Goal: Transaction & Acquisition: Obtain resource

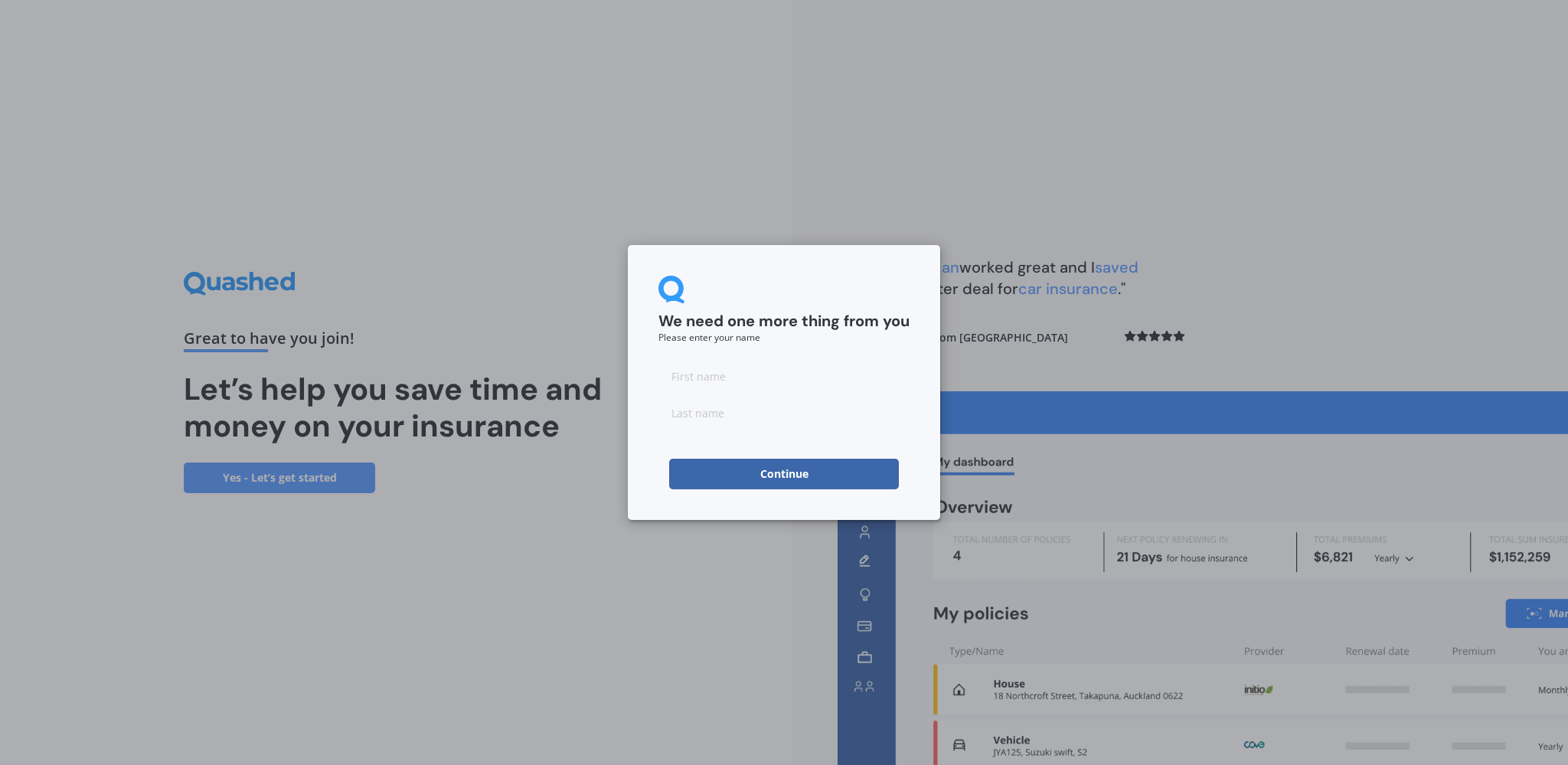
click at [704, 375] on input at bounding box center [784, 375] width 251 height 30
type input "[PERSON_NAME]"
click at [772, 410] on input at bounding box center [784, 413] width 251 height 30
type input "[PERSON_NAME]"
click at [810, 470] on button "Continue" at bounding box center [784, 474] width 229 height 30
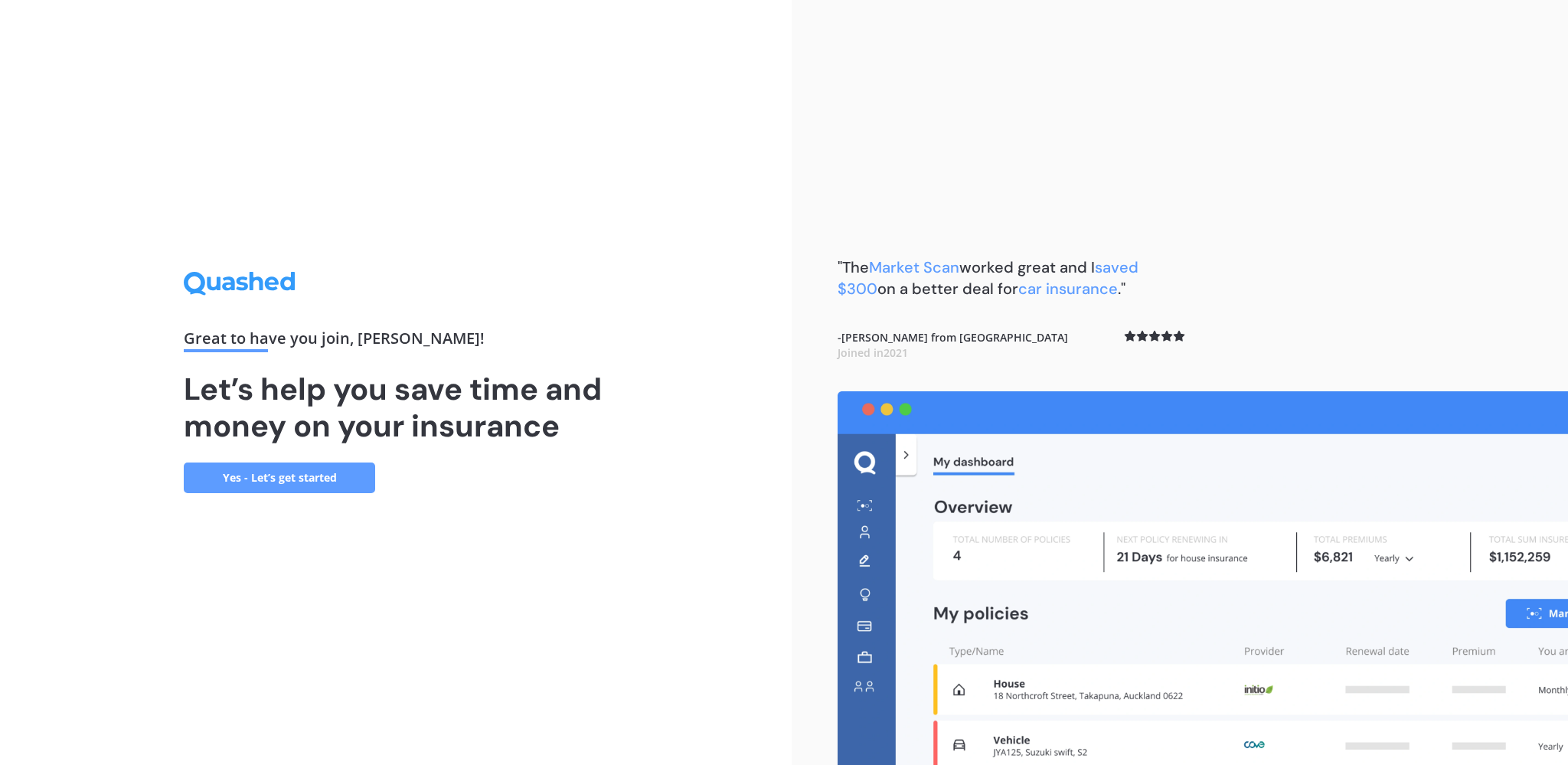
click at [316, 486] on link "Yes - Let’s get started" at bounding box center [279, 478] width 191 height 30
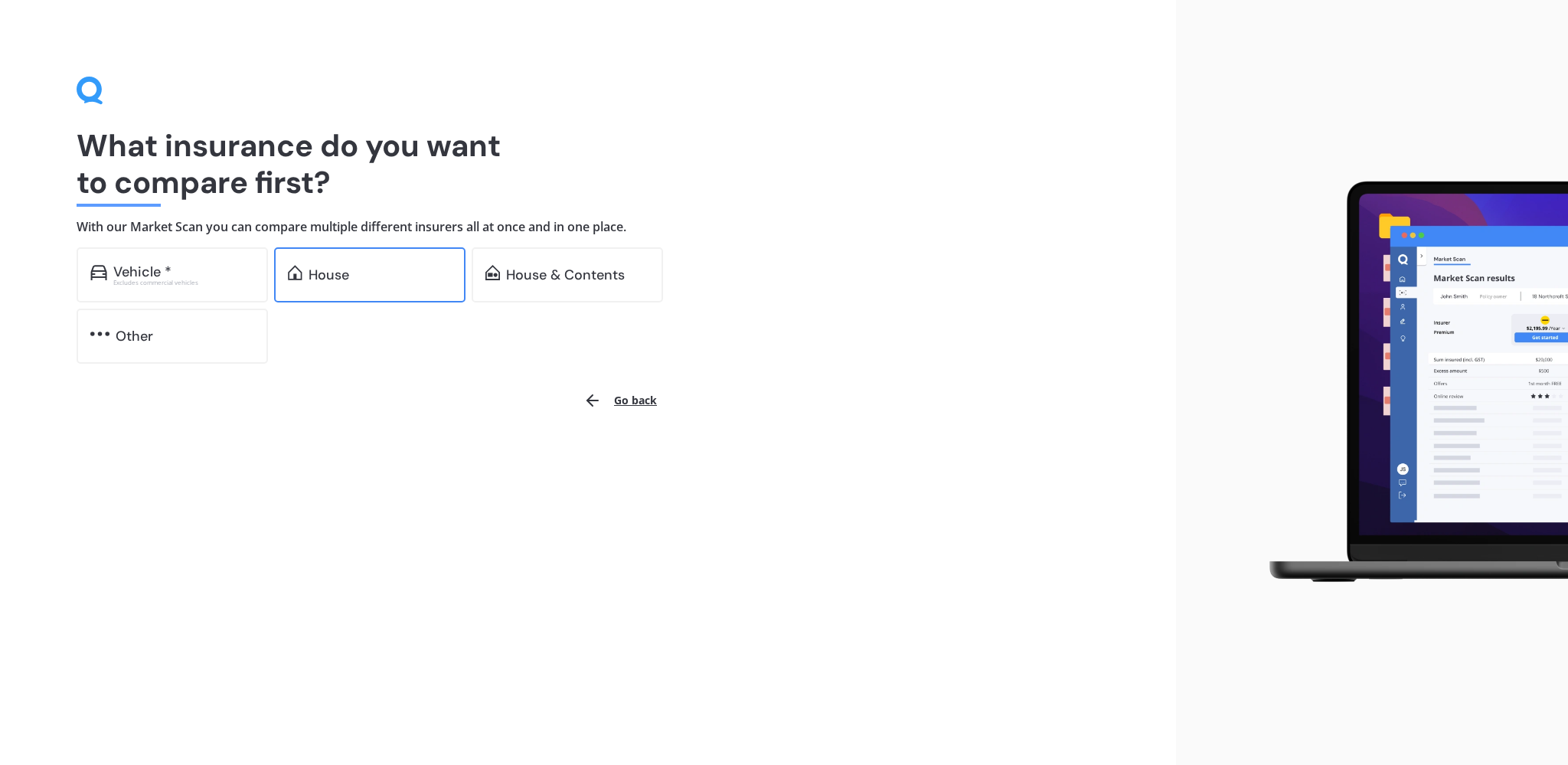
click at [411, 289] on div "House" at bounding box center [369, 275] width 191 height 55
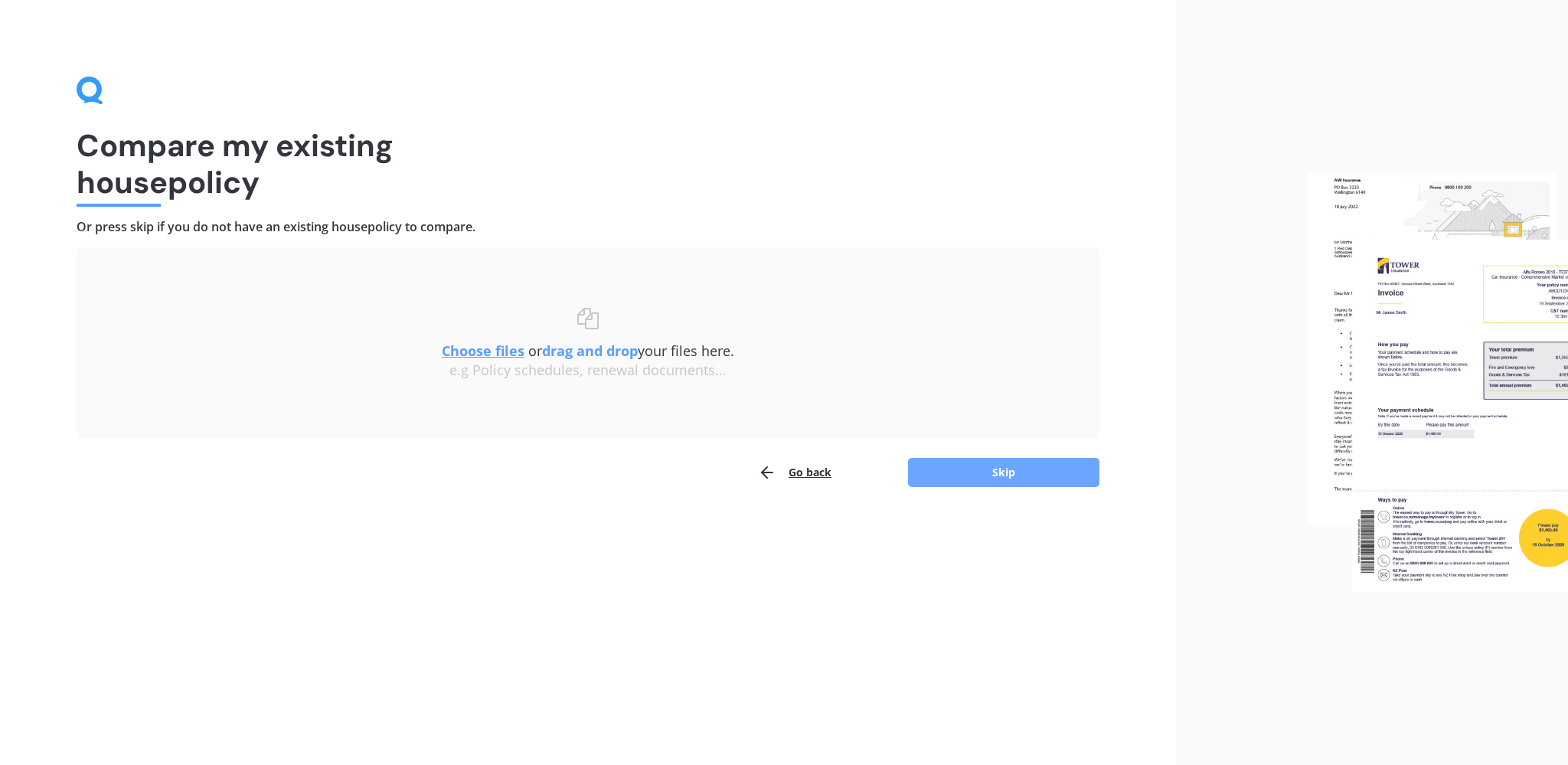
click at [1041, 473] on button "Skip" at bounding box center [1003, 472] width 191 height 29
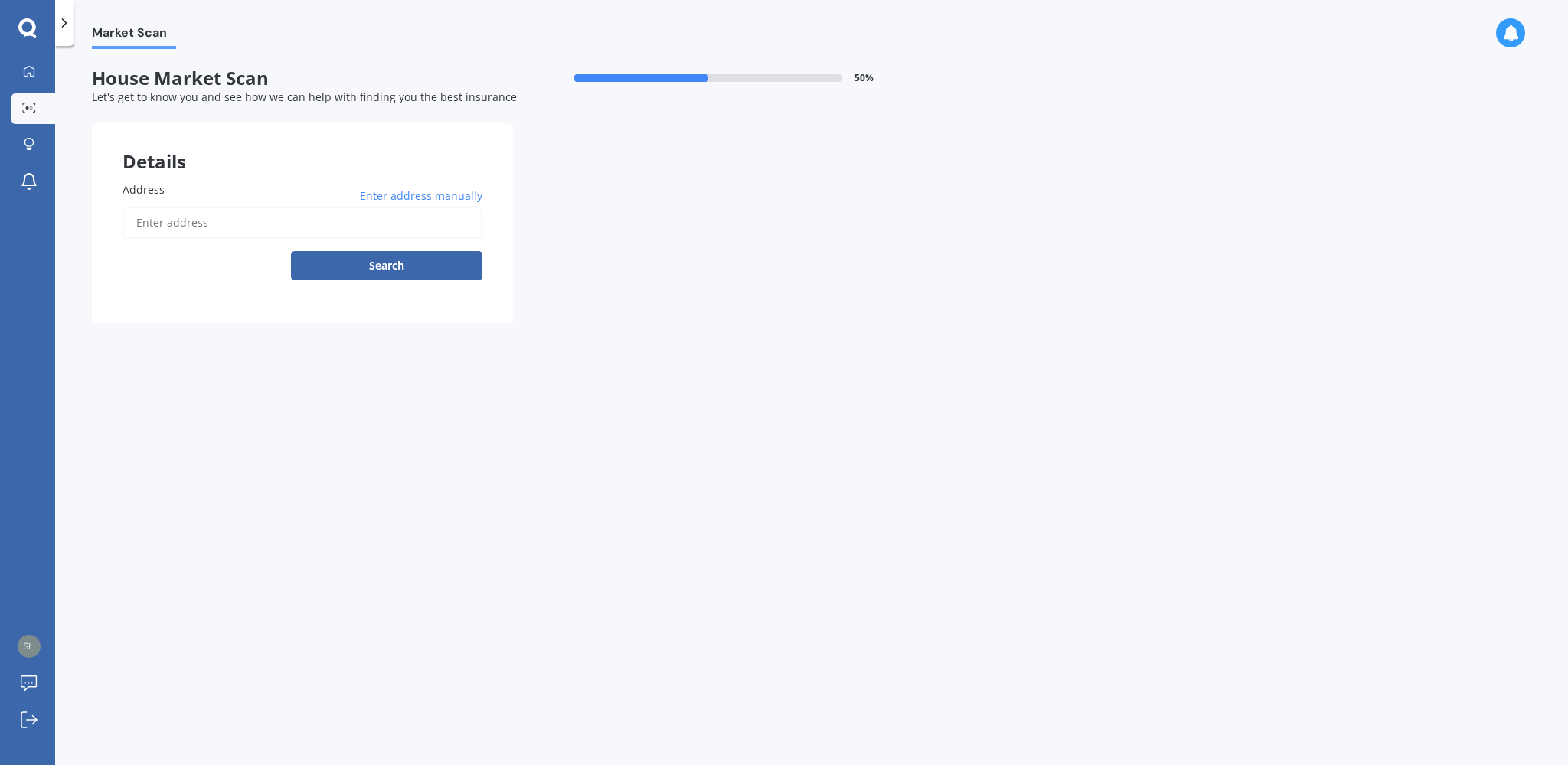
click at [407, 222] on input "Address" at bounding box center [302, 222] width 359 height 32
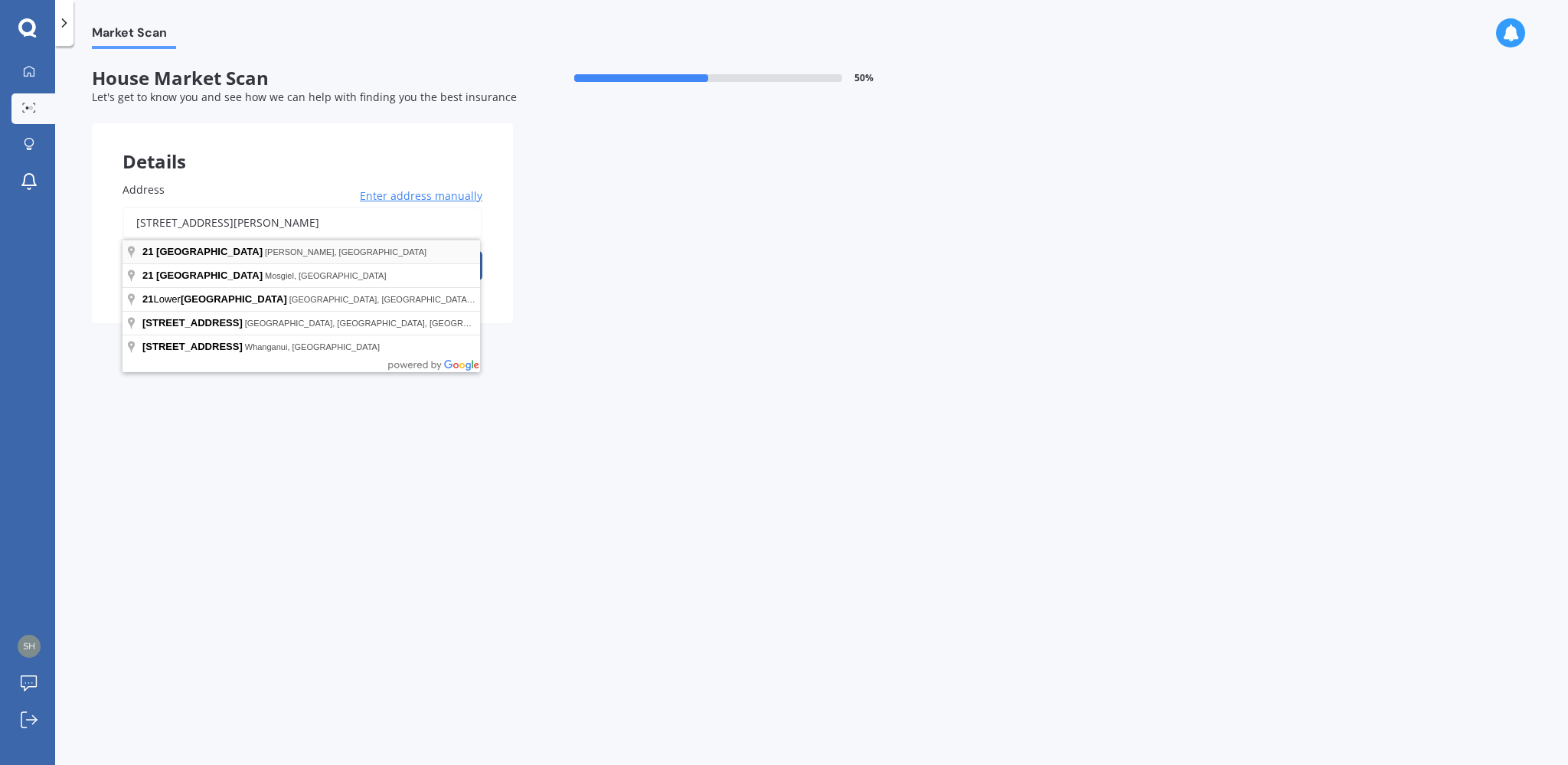
type input "[STREET_ADDRESS][PERSON_NAME]"
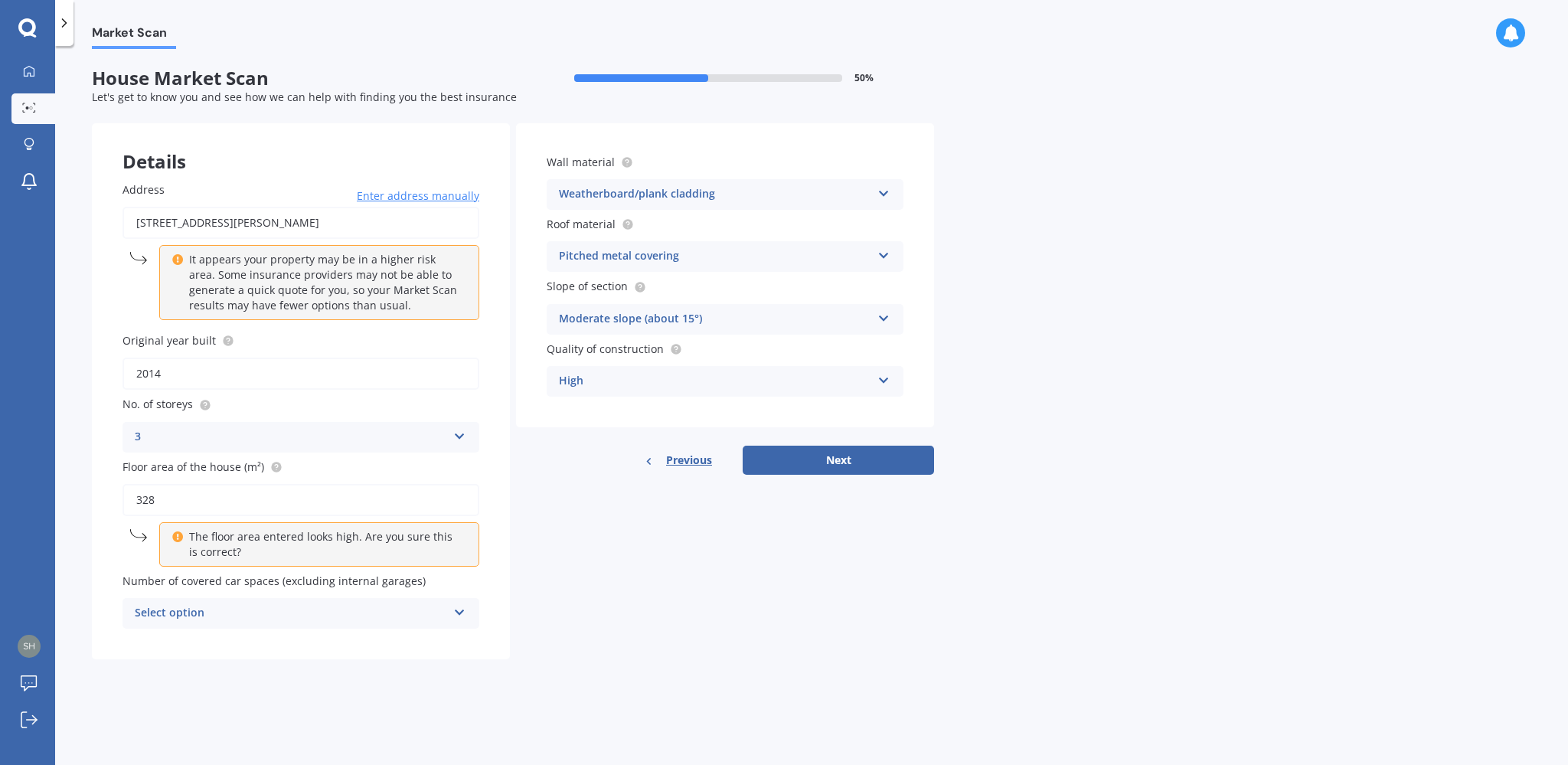
click at [228, 544] on p "The floor area entered looks high. Are you sure this is correct?" at bounding box center [325, 544] width 271 height 30
click at [183, 539] on icon at bounding box center [178, 535] width 11 height 11
click at [176, 539] on icon at bounding box center [178, 535] width 11 height 11
click at [465, 616] on div "Select option 0 1 2 3 4 5+" at bounding box center [301, 613] width 357 height 30
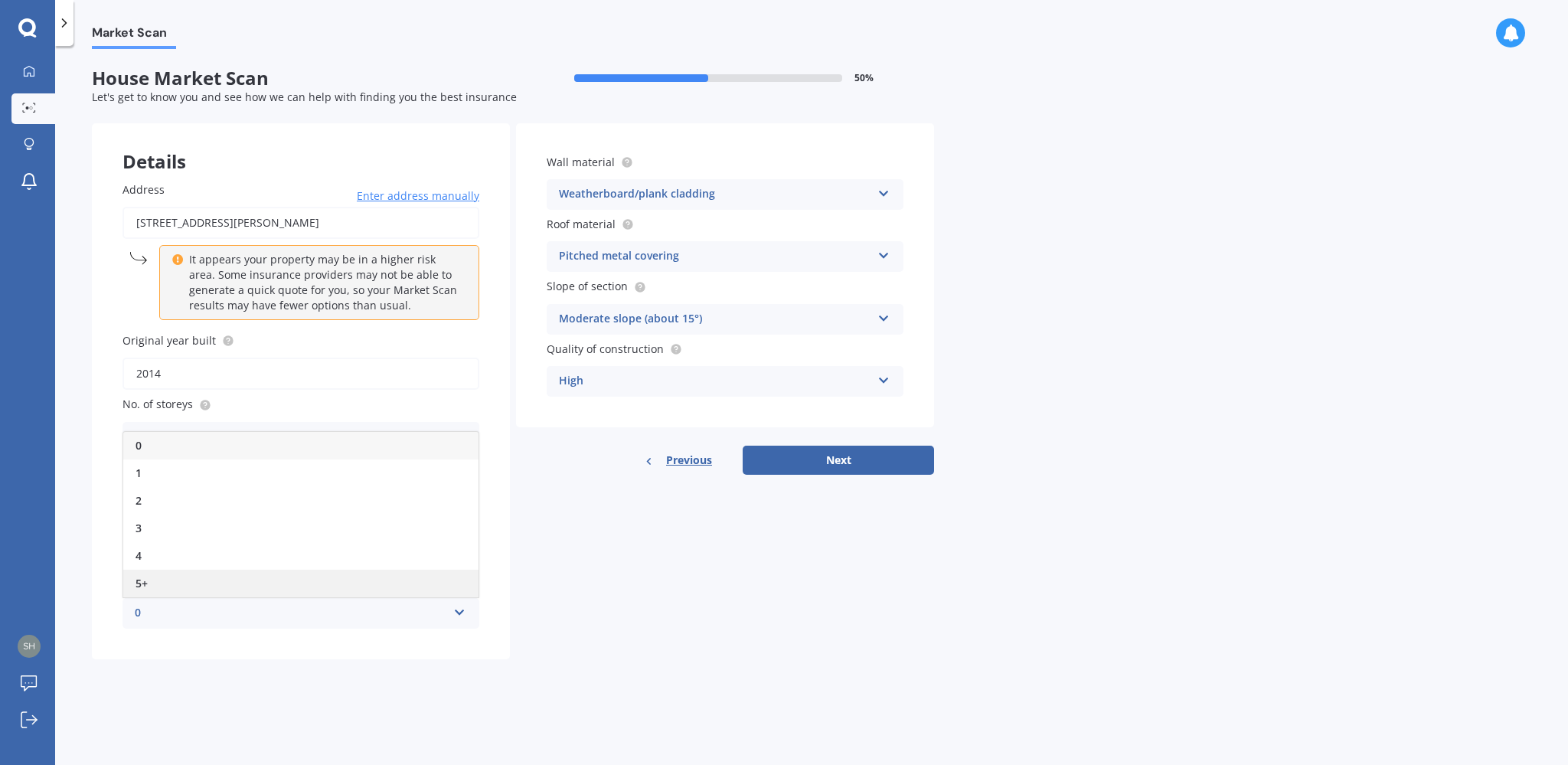
click at [419, 583] on div "5+" at bounding box center [301, 583] width 355 height 28
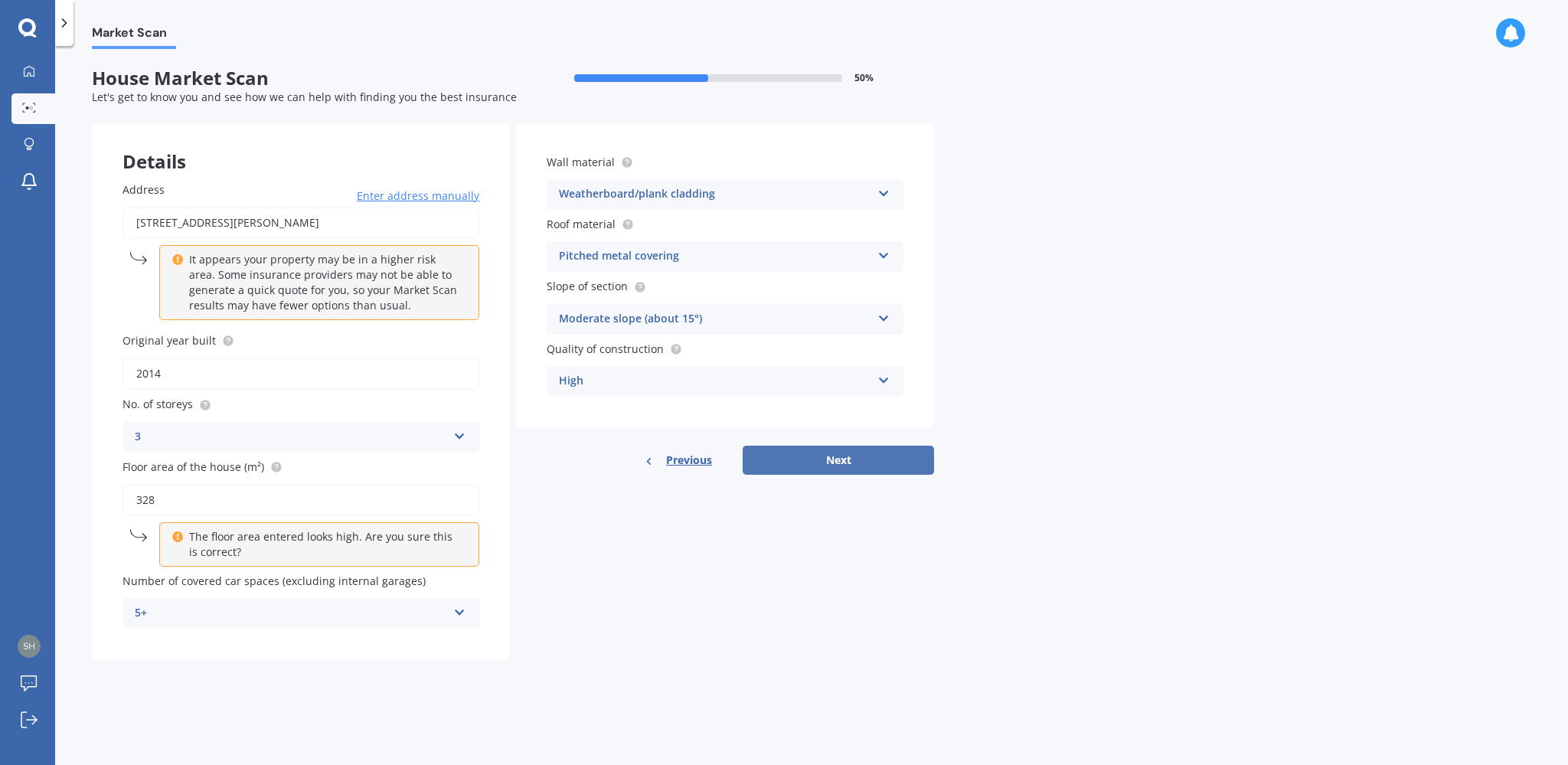
click at [802, 469] on button "Next" at bounding box center [838, 460] width 191 height 29
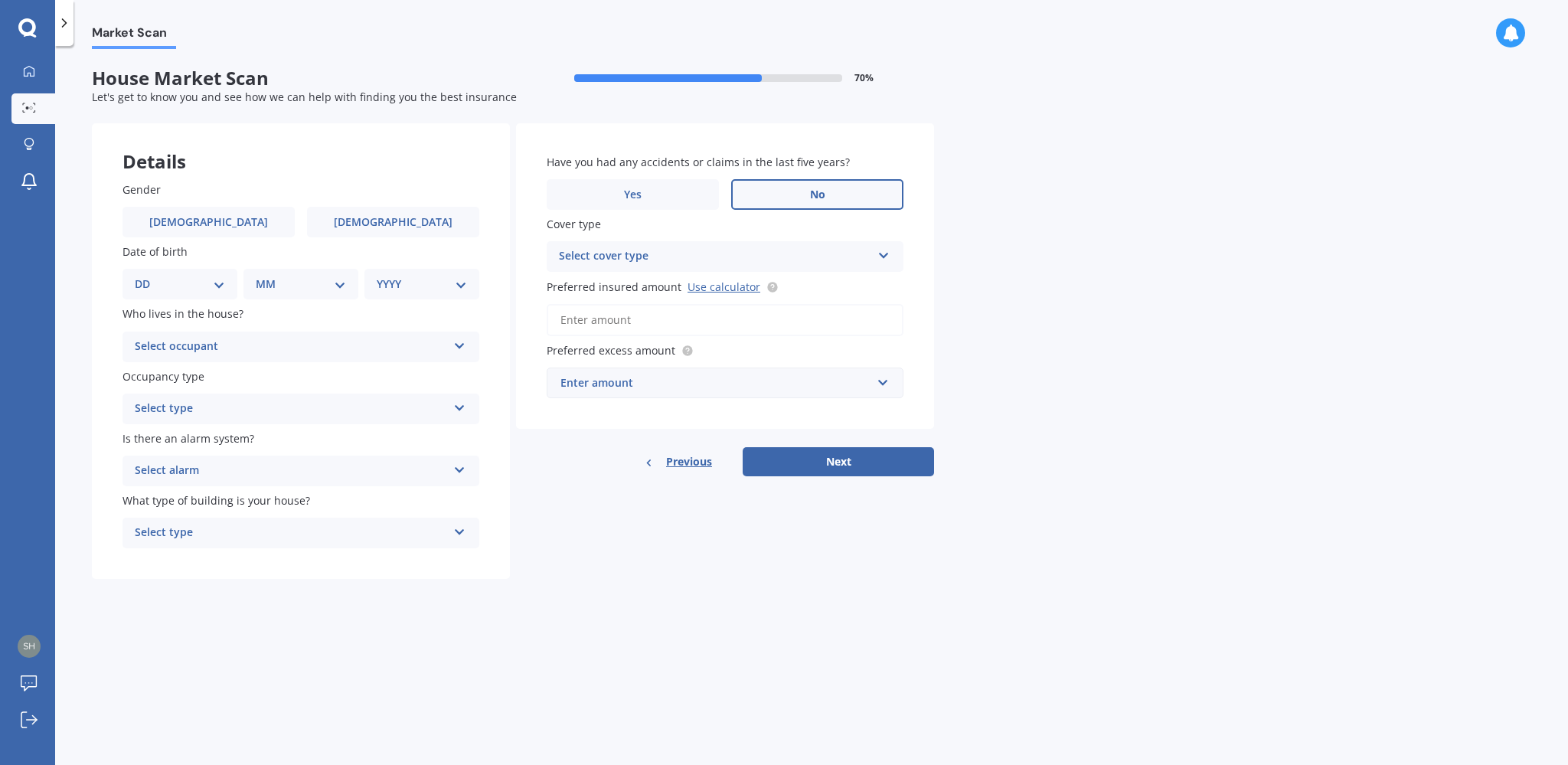
click at [830, 197] on label "No" at bounding box center [817, 194] width 173 height 30
click at [0, 0] on input "No" at bounding box center [0, 0] width 0 height 0
click at [872, 259] on div "Select cover type High" at bounding box center [724, 256] width 357 height 30
click at [872, 259] on div "High High" at bounding box center [724, 256] width 357 height 30
click at [883, 253] on icon at bounding box center [882, 254] width 13 height 11
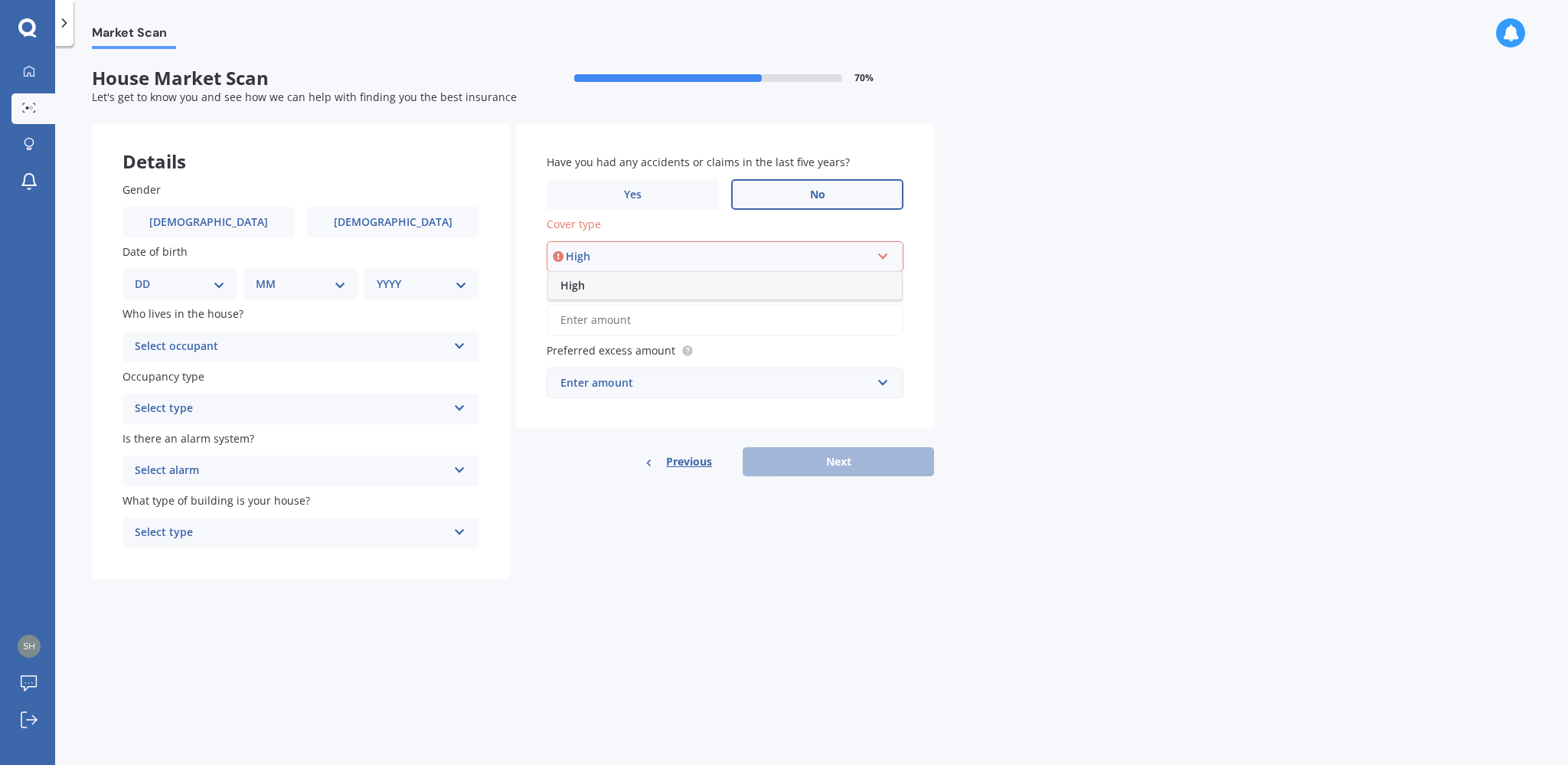
click at [568, 283] on span "High" at bounding box center [573, 285] width 25 height 14
click at [703, 320] on input "Preferred insured amount Use calculator" at bounding box center [724, 320] width 357 height 32
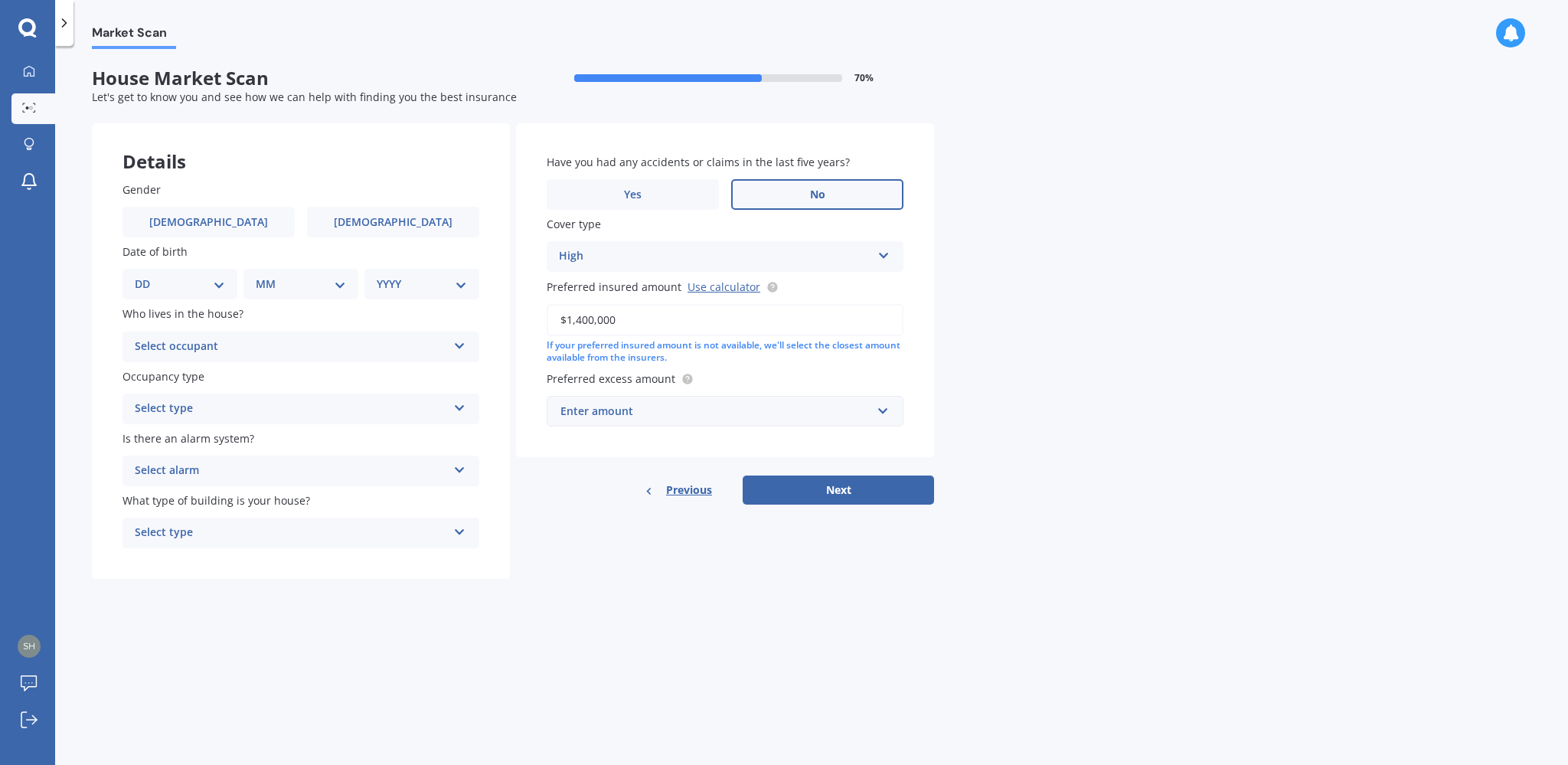
type input "$1,400,000"
click at [883, 418] on input "text" at bounding box center [720, 411] width 343 height 29
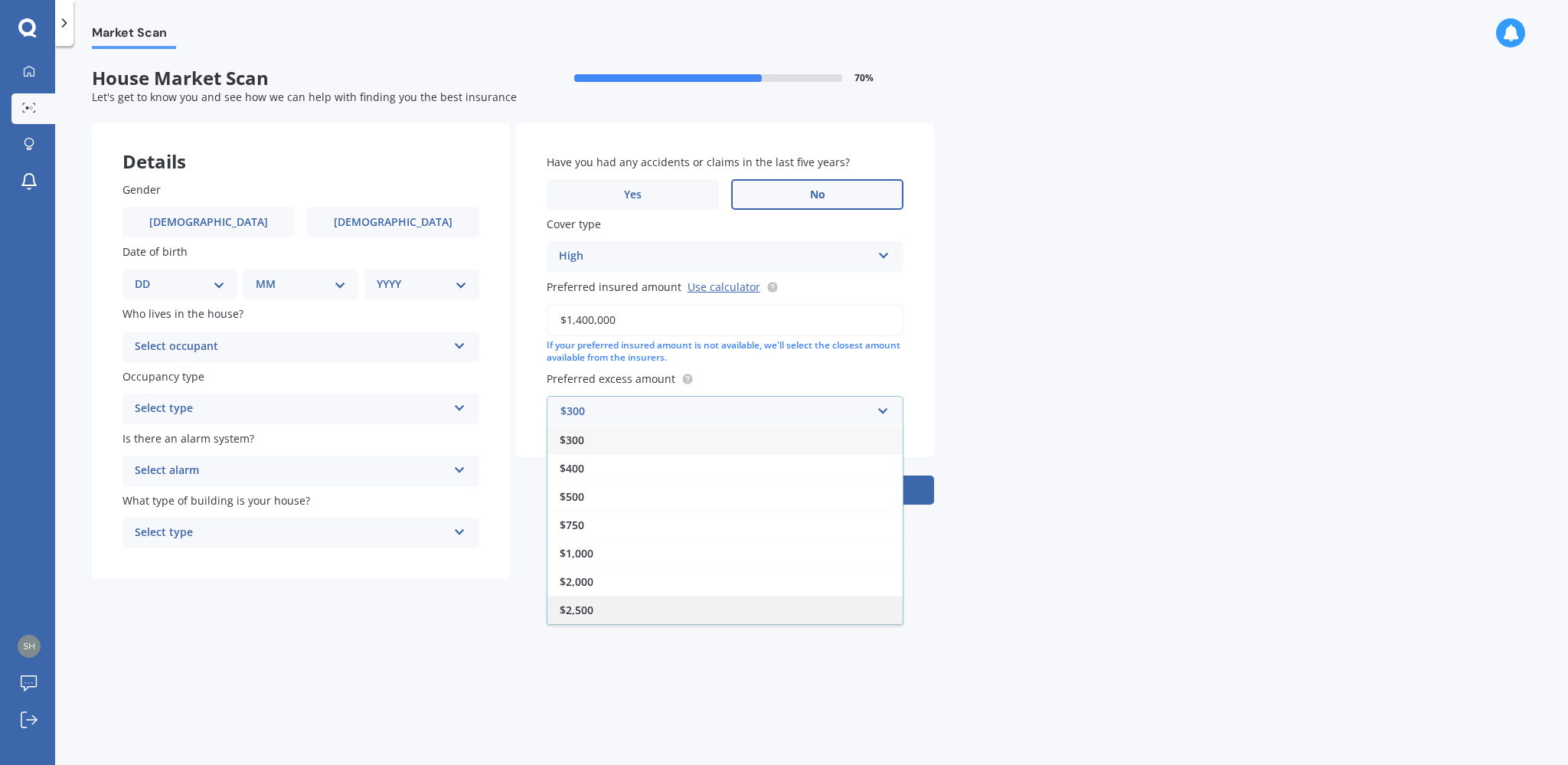
click at [776, 618] on div "$2,500" at bounding box center [724, 610] width 355 height 28
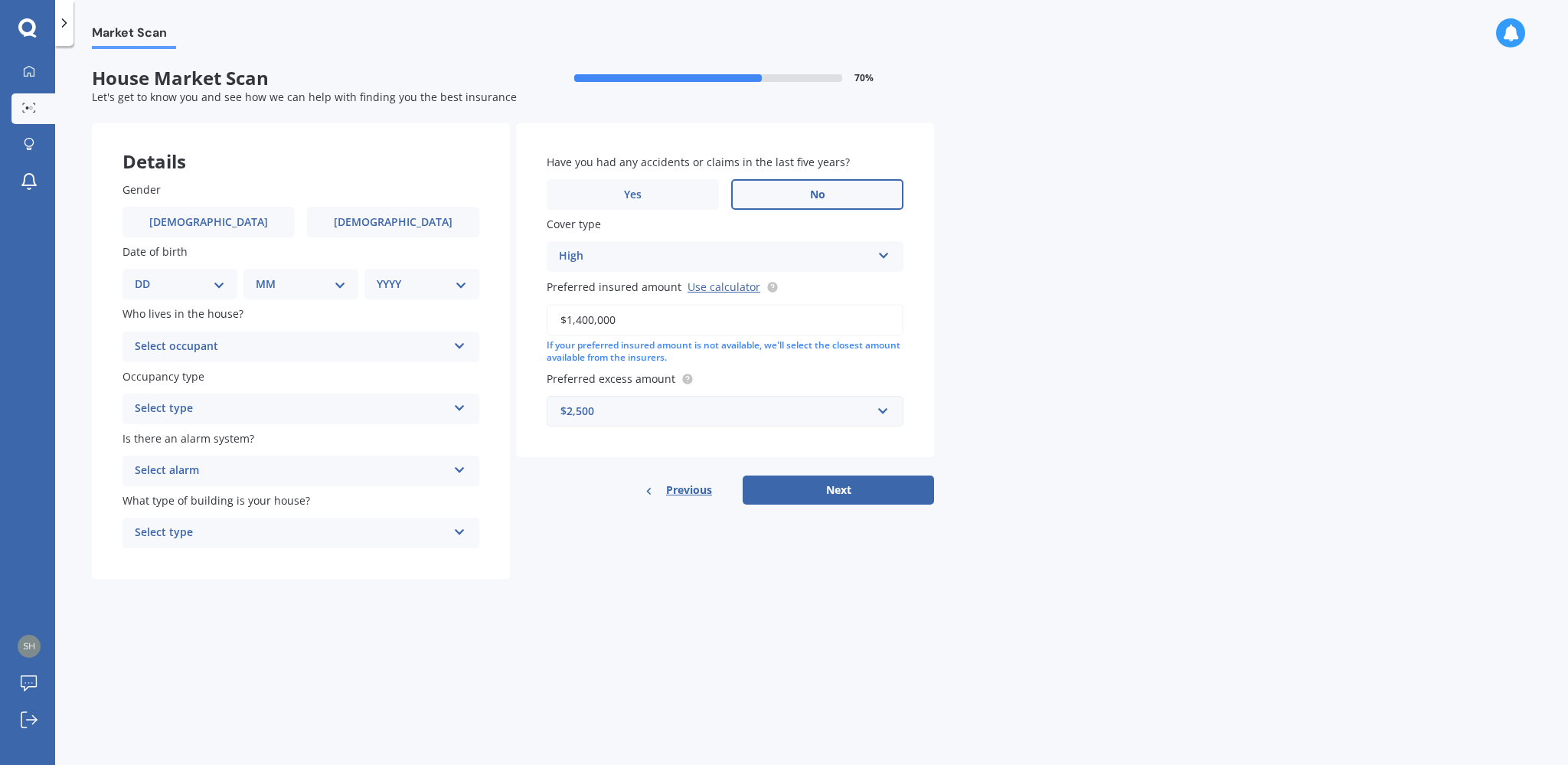
click at [462, 541] on div "Select type Freestanding Multi-unit (in a block of 6 or less) Multi-unit (in a …" at bounding box center [301, 533] width 357 height 30
click at [457, 567] on div "Freestanding" at bounding box center [301, 562] width 355 height 28
click at [455, 472] on icon at bounding box center [459, 467] width 13 height 11
click at [446, 501] on div "Yes, monitored" at bounding box center [301, 500] width 355 height 28
click at [458, 410] on icon at bounding box center [459, 405] width 13 height 11
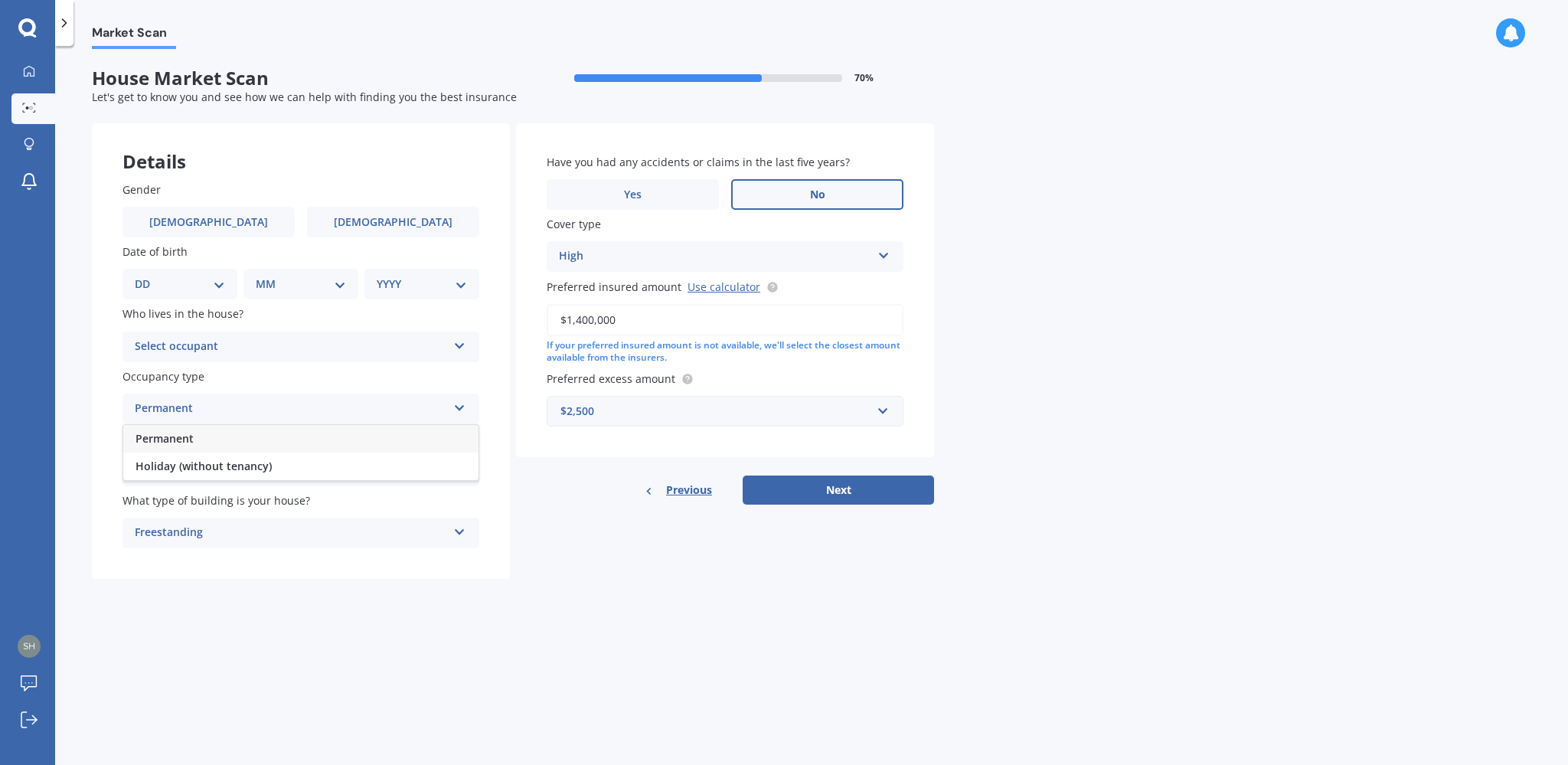
click at [454, 439] on div "Permanent" at bounding box center [301, 439] width 355 height 28
click at [461, 348] on icon at bounding box center [459, 343] width 13 height 11
click at [450, 376] on div "Owner" at bounding box center [301, 376] width 355 height 28
click at [816, 493] on button "Next" at bounding box center [838, 489] width 191 height 29
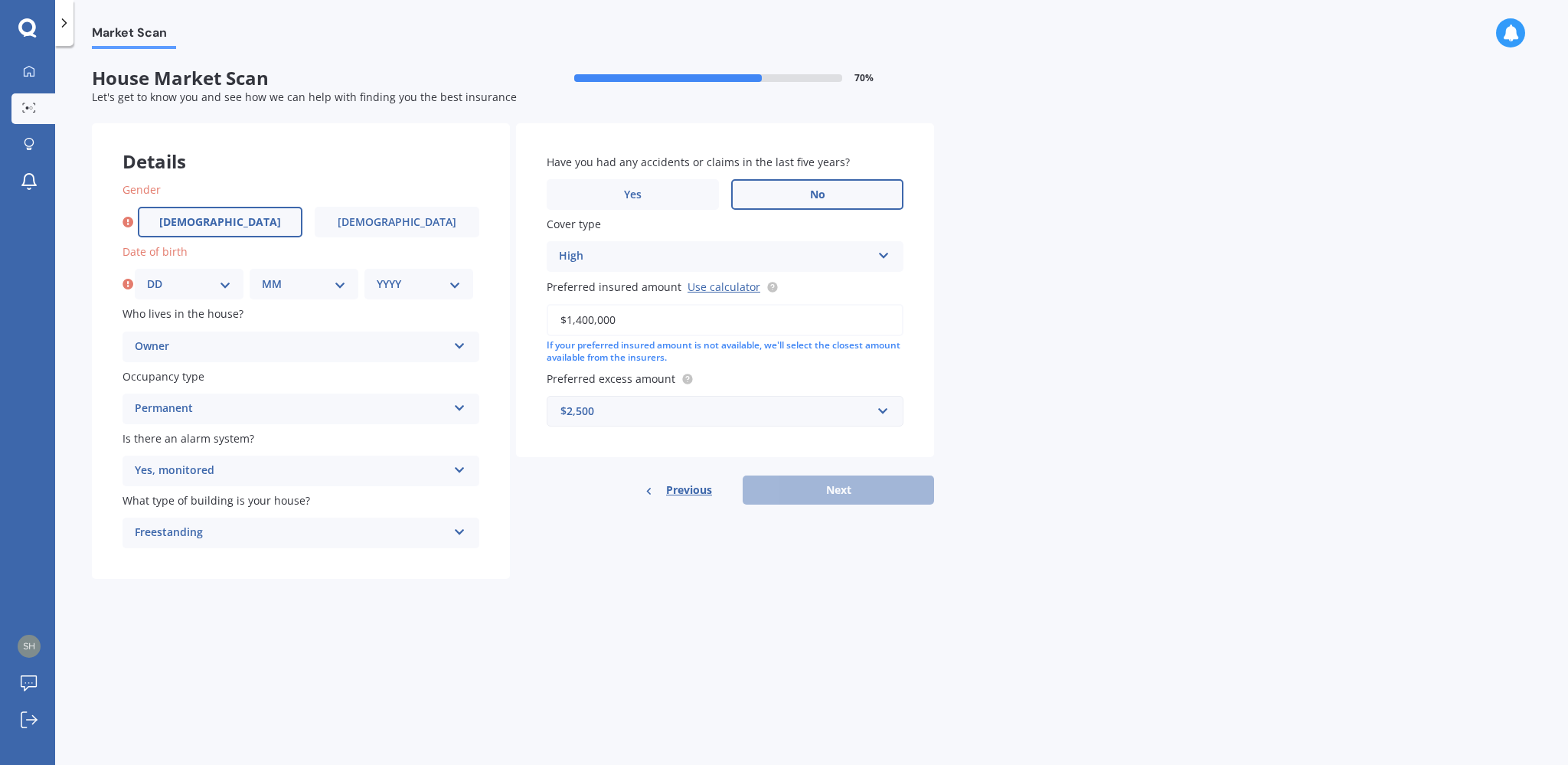
click at [222, 225] on span "[DEMOGRAPHIC_DATA]" at bounding box center [220, 222] width 122 height 13
click at [0, 0] on input "[DEMOGRAPHIC_DATA]" at bounding box center [0, 0] width 0 height 0
click at [147, 276] on select "DD 01 02 03 04 05 06 07 08 09 10 11 12 13 14 15 16 17 18 19 20 21 22 23 24 25 2…" at bounding box center [189, 284] width 84 height 17
select select "01"
click option "01" at bounding box center [0, 0] width 0 height 0
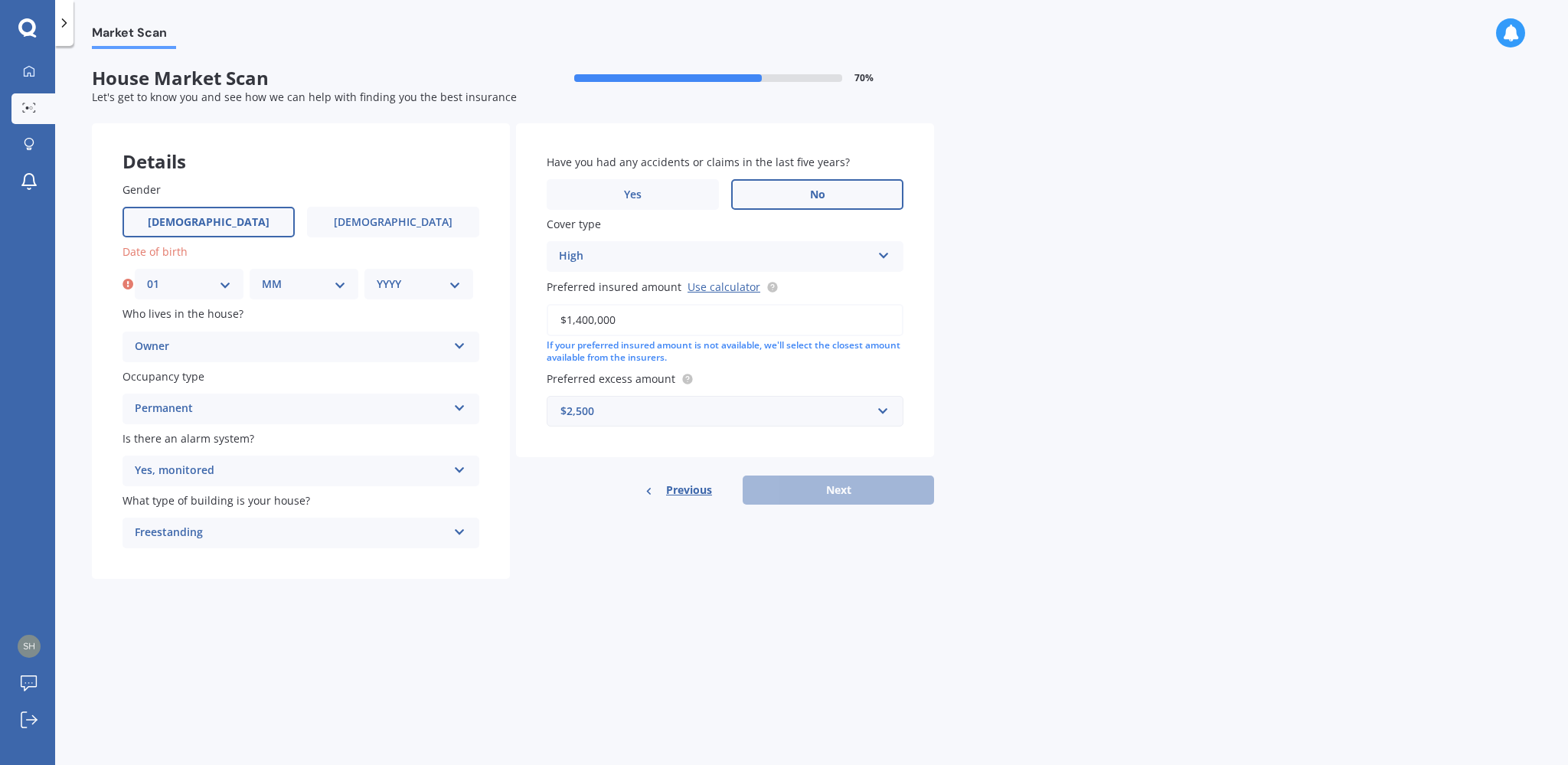
click at [261, 276] on select "MM 01 02 03 04 05 06 07 08 09 10 11 12" at bounding box center [303, 284] width 84 height 17
select select "01"
click option "01" at bounding box center [0, 0] width 0 height 0
click at [376, 276] on select "YYYY 2009 2008 2007 2006 2005 2004 2003 2002 2001 2000 1999 1998 1997 1996 1995…" at bounding box center [418, 284] width 84 height 17
select select "2001"
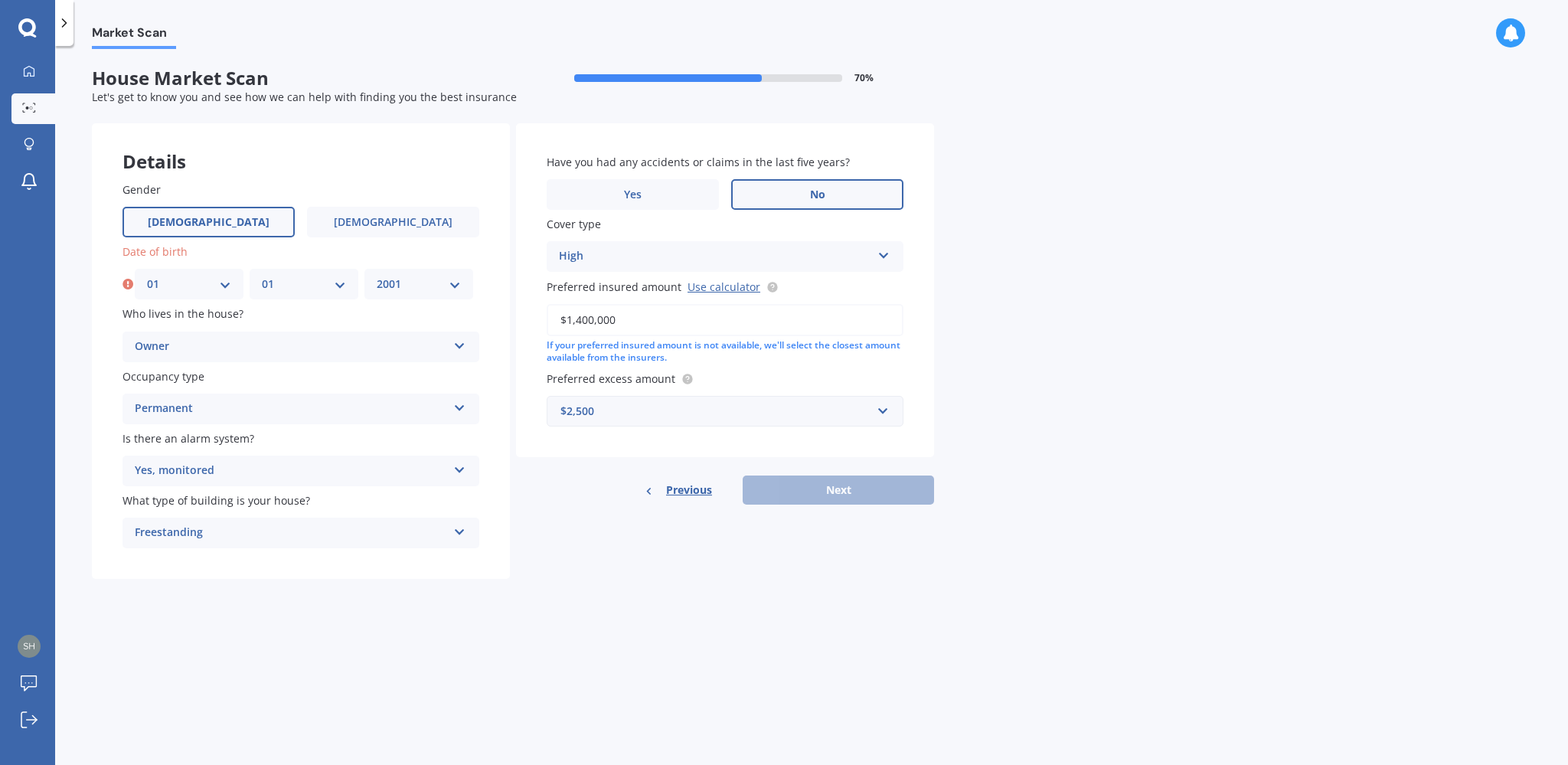
click option "2001" at bounding box center [0, 0] width 0 height 0
click at [849, 495] on button "Next" at bounding box center [838, 489] width 191 height 29
select select "01"
select select "2001"
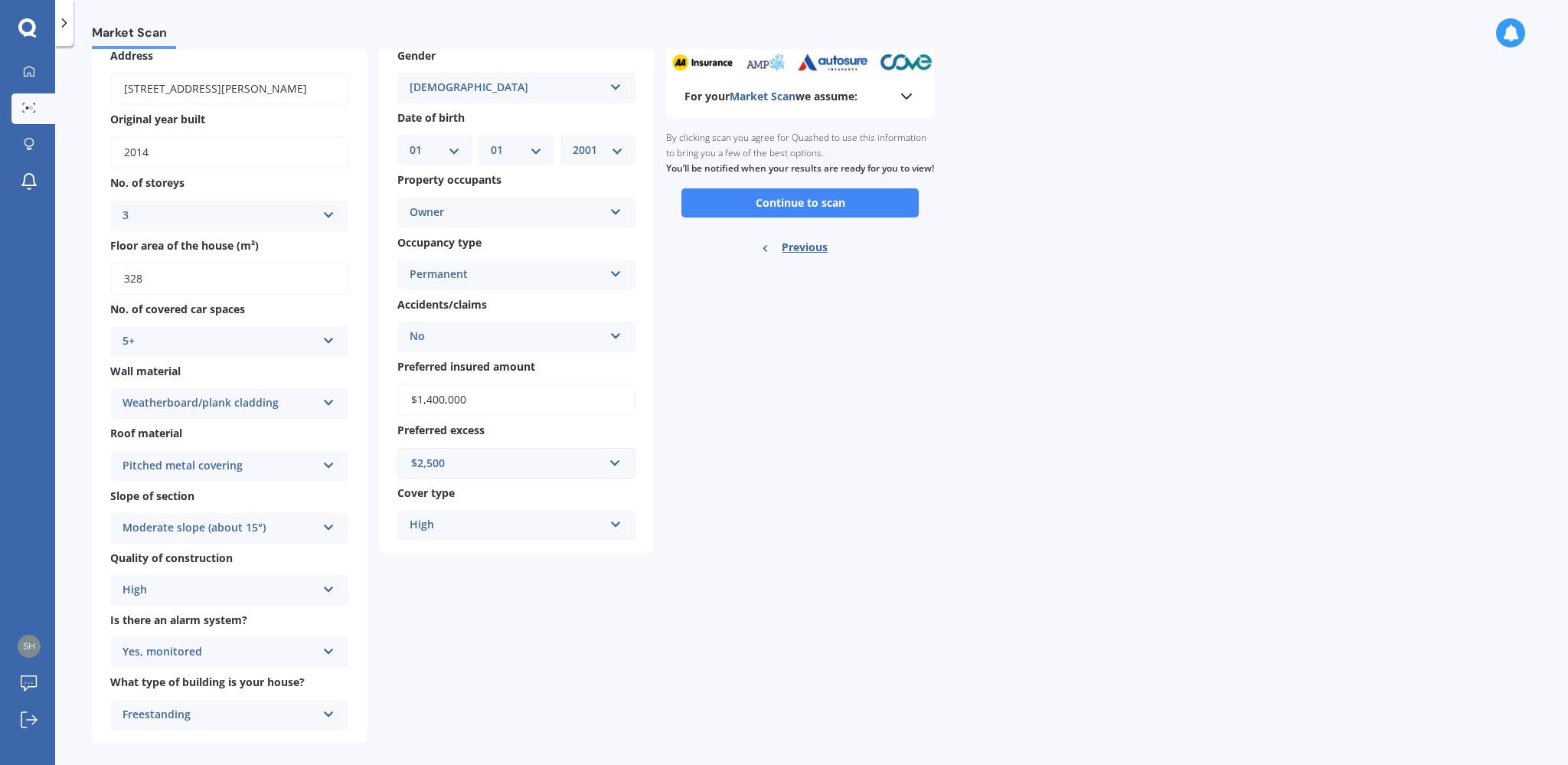
scroll to position [108, 0]
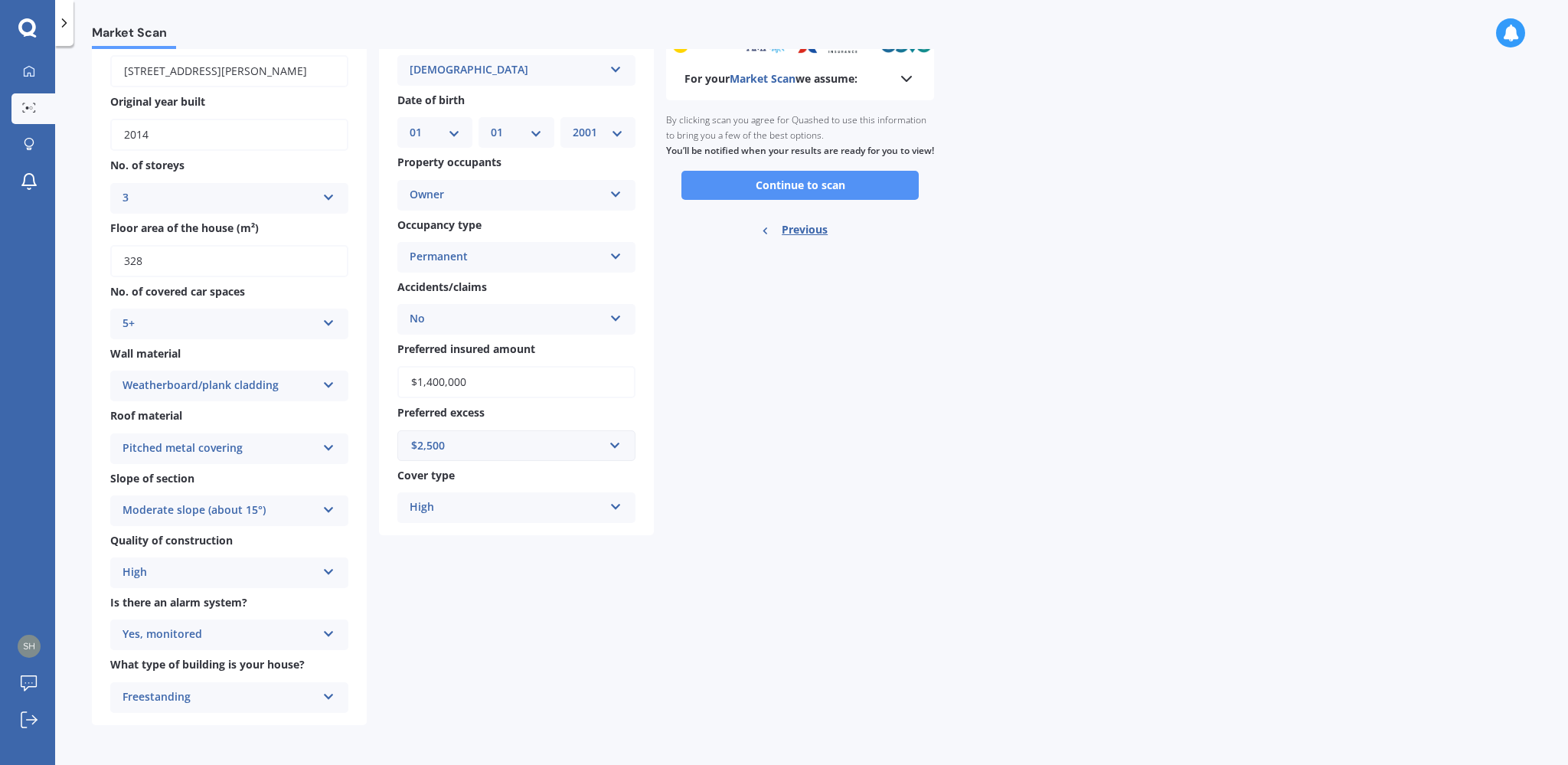
click at [817, 200] on button "Continue to scan" at bounding box center [800, 185] width 237 height 29
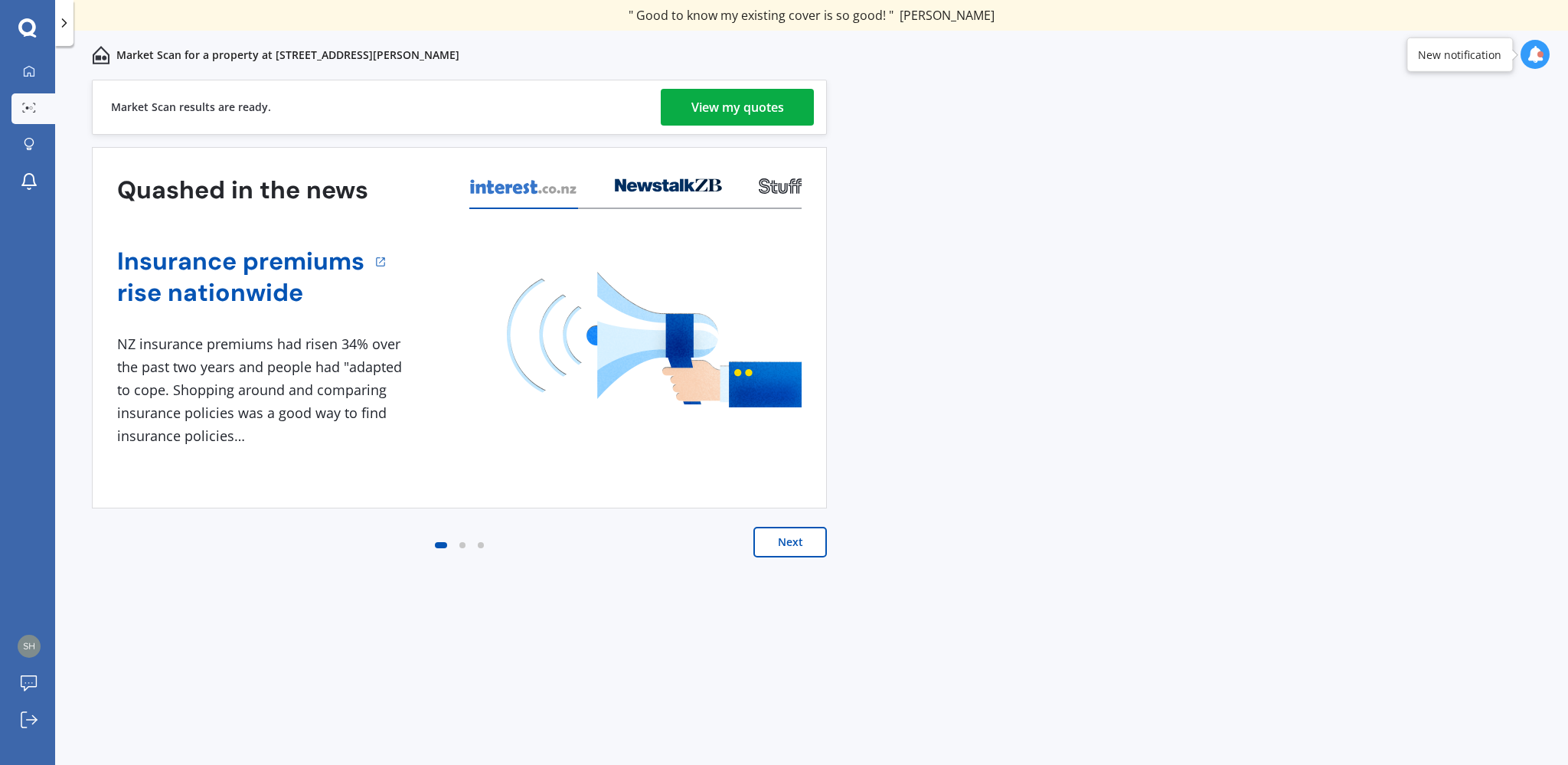
click at [766, 118] on div "View my quotes" at bounding box center [737, 107] width 92 height 36
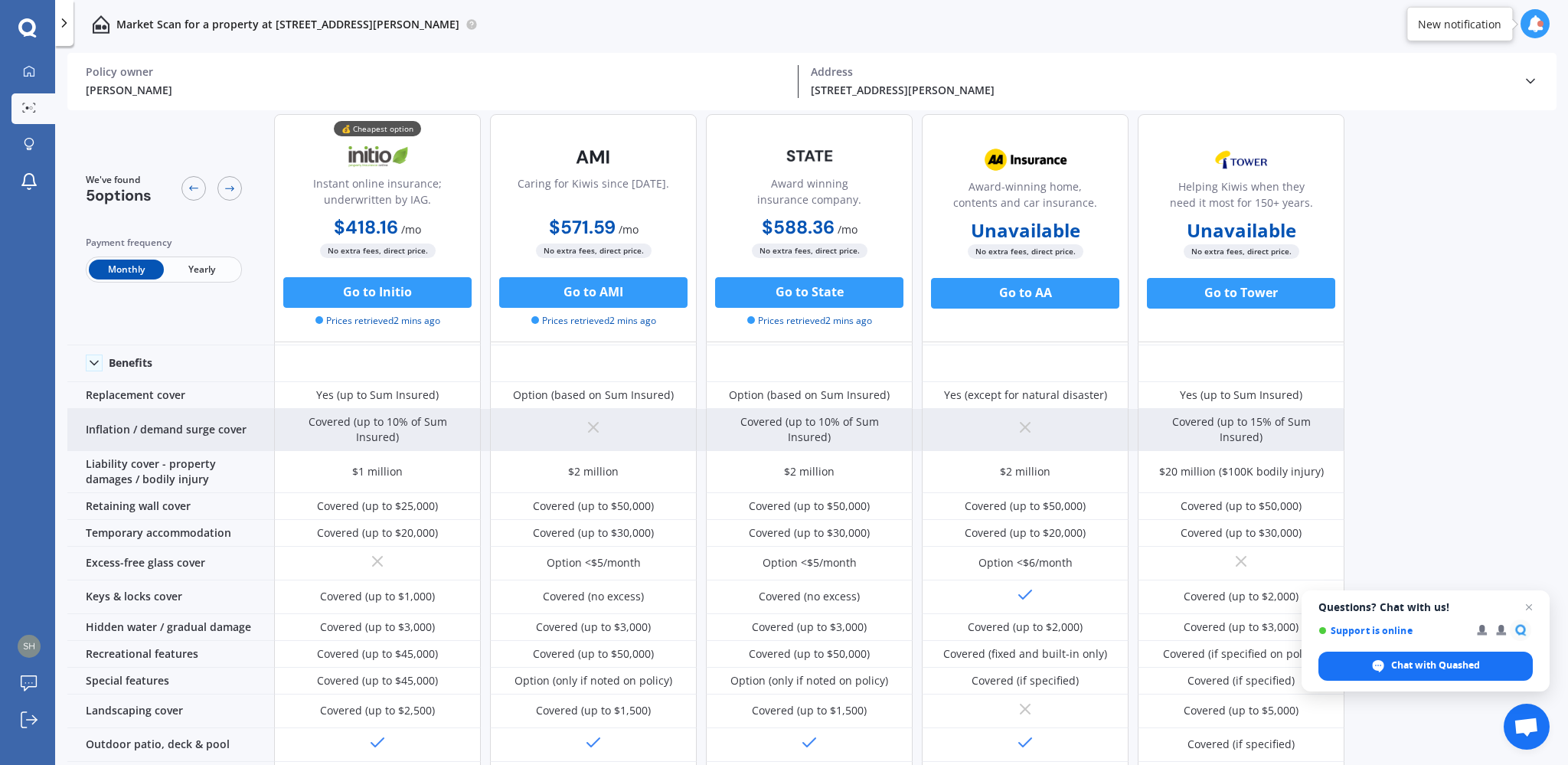
scroll to position [505, 0]
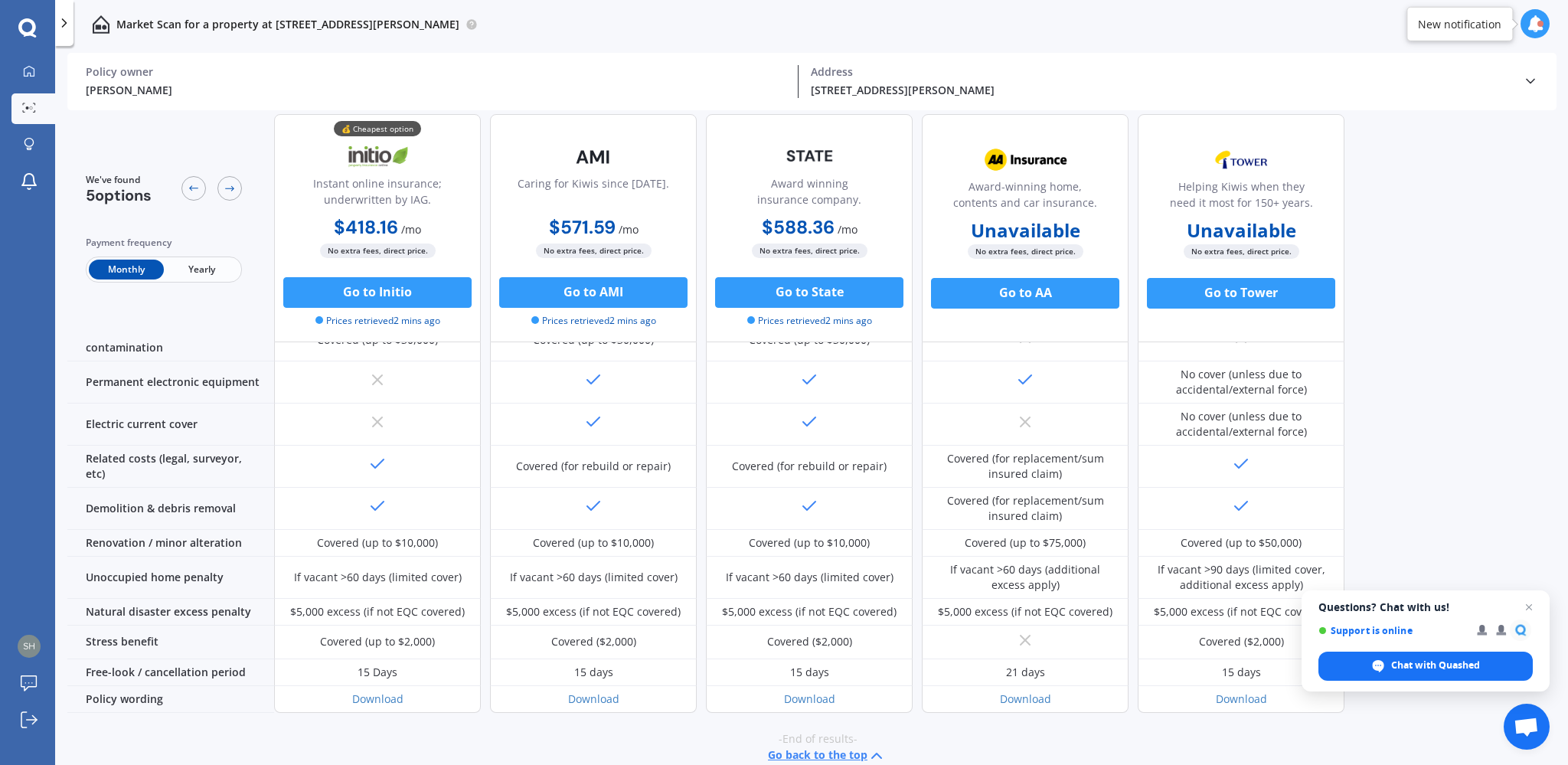
click at [842, 746] on button "Go back to the top" at bounding box center [826, 755] width 118 height 19
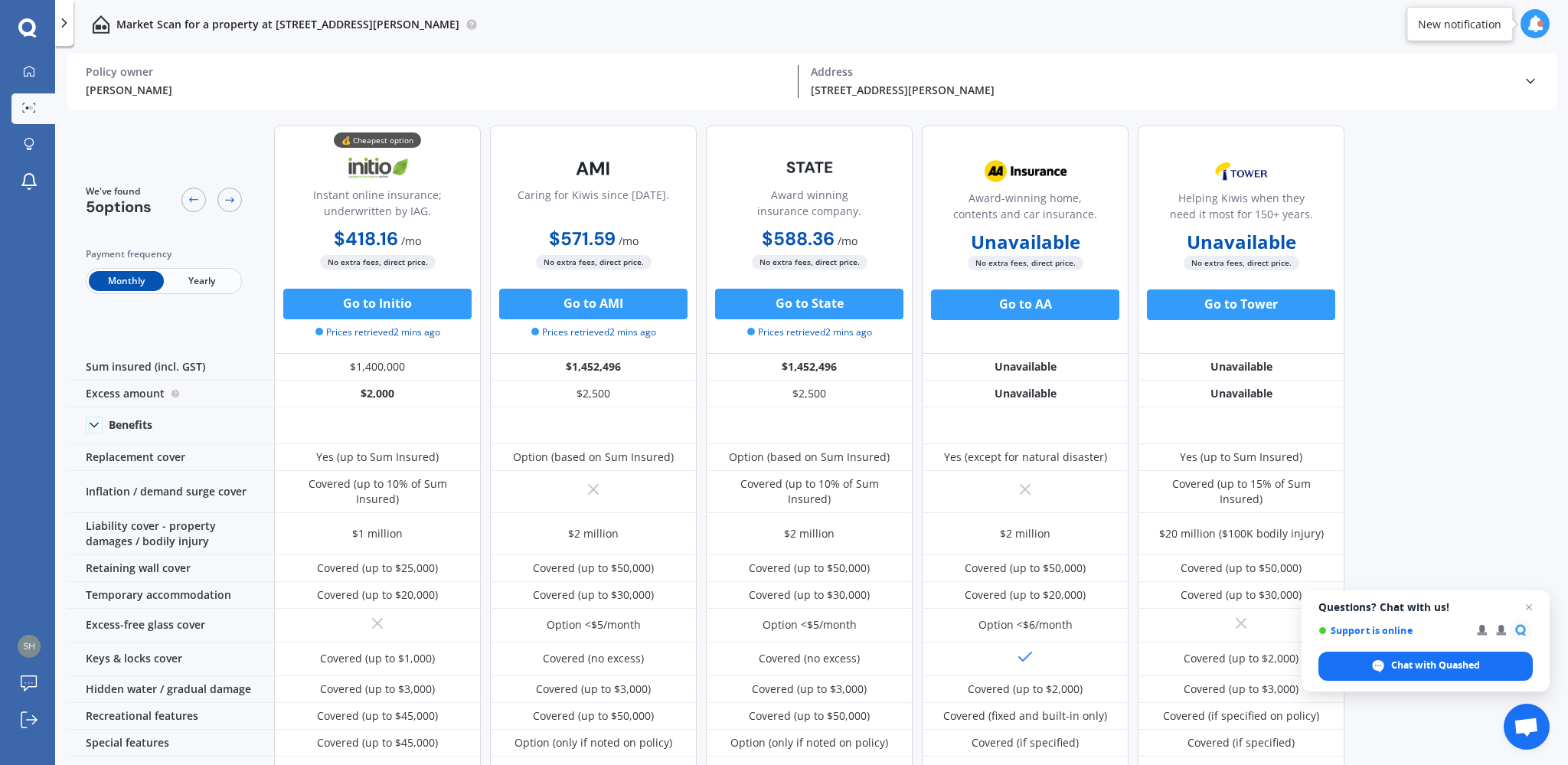
scroll to position [0, 0]
click at [1535, 24] on icon at bounding box center [1534, 23] width 17 height 17
click at [67, 23] on polyline at bounding box center [65, 23] width 4 height 8
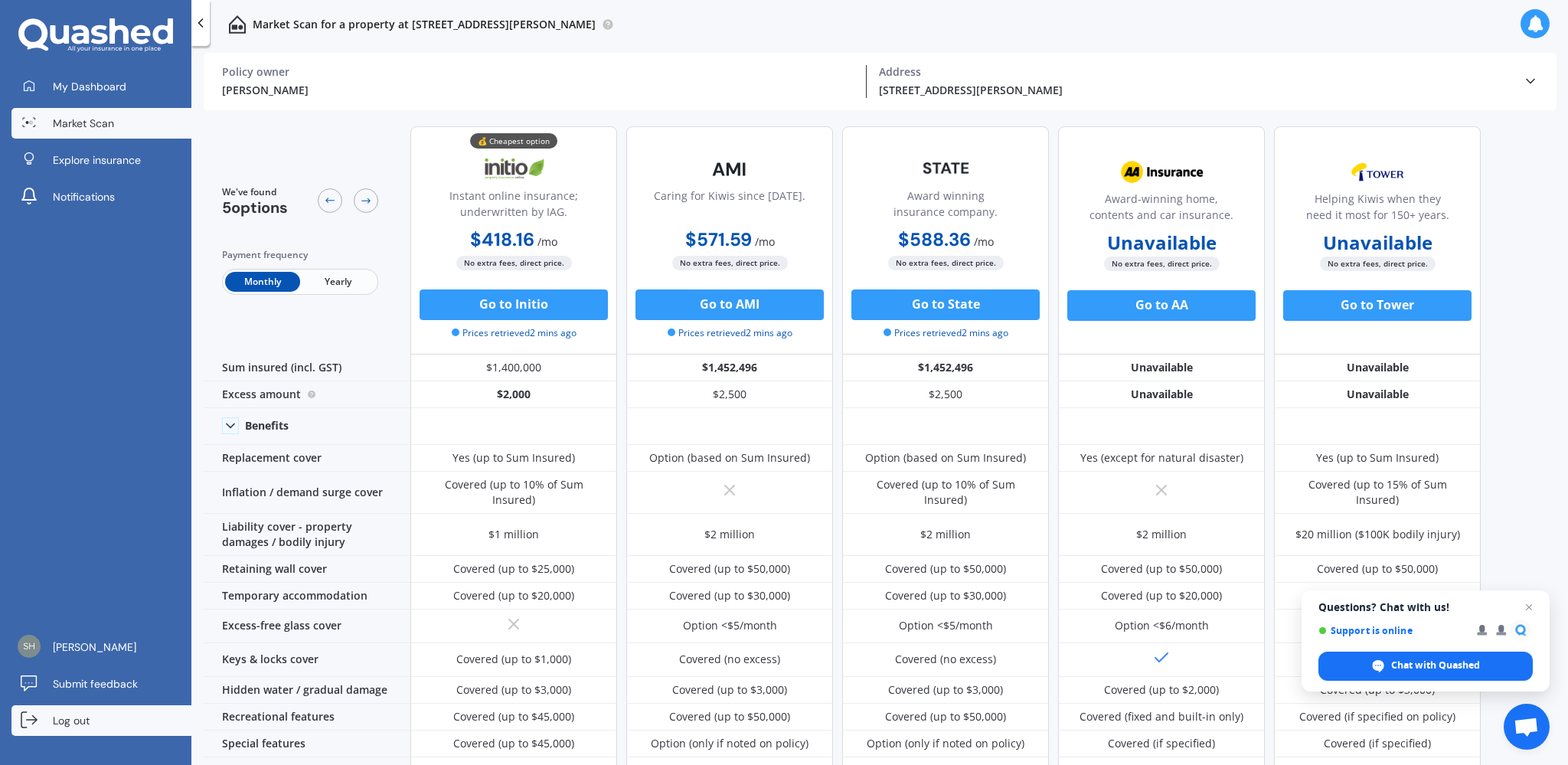
click at [85, 722] on span "Log out" at bounding box center [70, 720] width 36 height 15
